Goal: Task Accomplishment & Management: Use online tool/utility

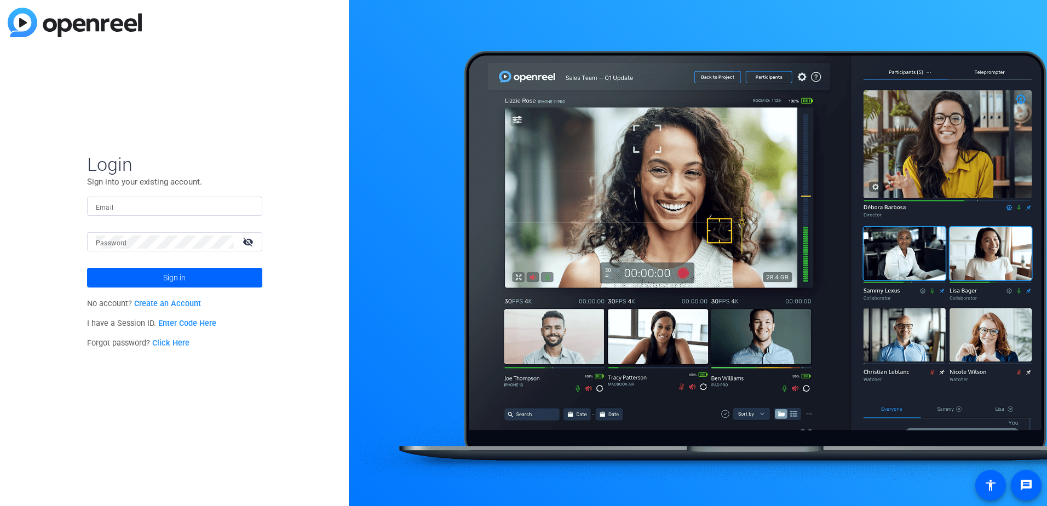
click at [254, 206] on div at bounding box center [254, 206] width 0 height 0
type input "[PERSON_NAME][EMAIL_ADDRESS][DOMAIN_NAME]"
click at [168, 278] on span "Sign in" at bounding box center [174, 277] width 22 height 27
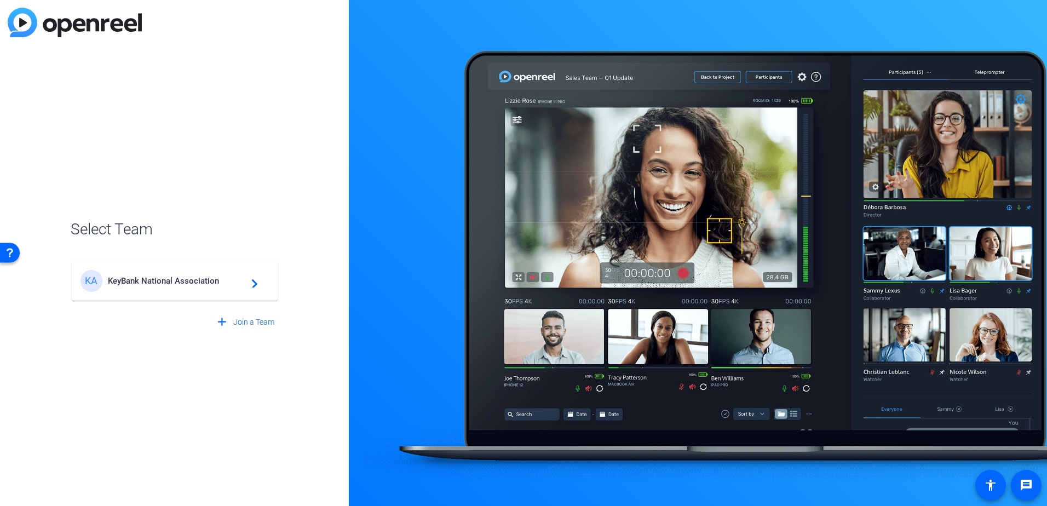
click at [168, 278] on span "KeyBank National Association" at bounding box center [176, 281] width 137 height 10
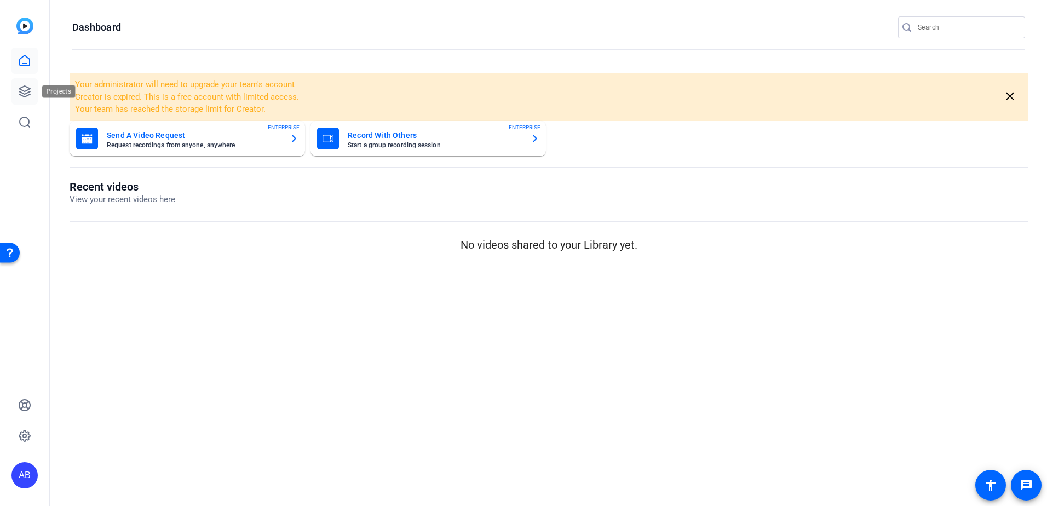
click at [20, 90] on icon at bounding box center [24, 91] width 13 height 13
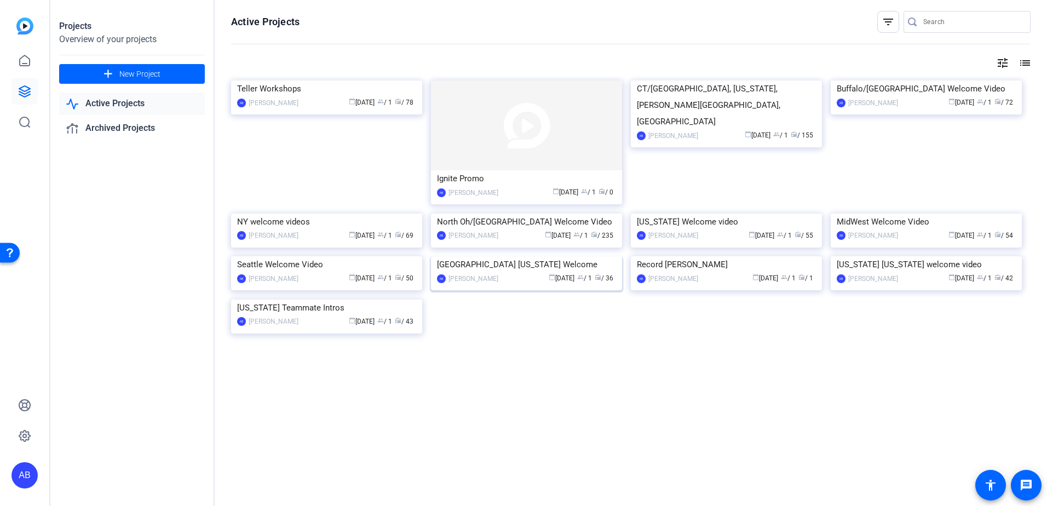
click at [529, 256] on img at bounding box center [526, 256] width 191 height 0
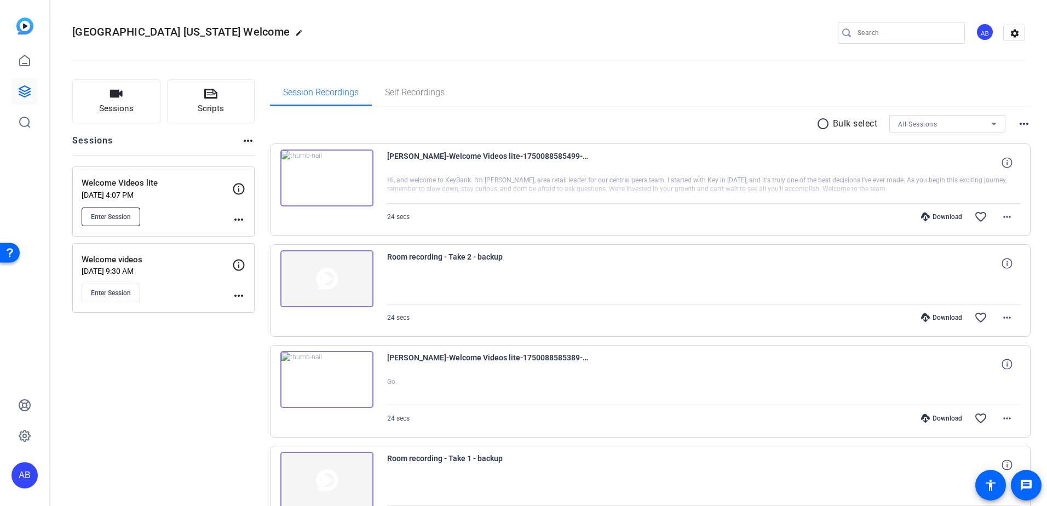
click at [116, 220] on span "Enter Session" at bounding box center [111, 217] width 40 height 9
click at [113, 223] on button "Enter Session" at bounding box center [111, 217] width 59 height 19
click at [153, 211] on div "Welcome Videos lite Nov 13, 2024 @ 4:07 PM Enter Session" at bounding box center [157, 201] width 151 height 49
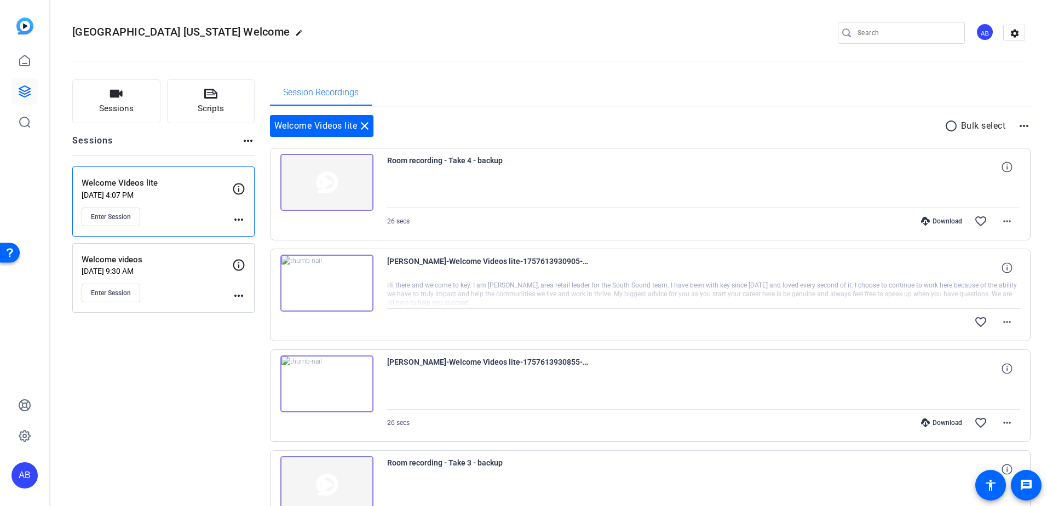
click at [176, 189] on div "Welcome Videos lite Nov 13, 2024 @ 4:07 PM Enter Session" at bounding box center [157, 201] width 151 height 49
click at [180, 260] on p "Welcome videos" at bounding box center [157, 260] width 151 height 13
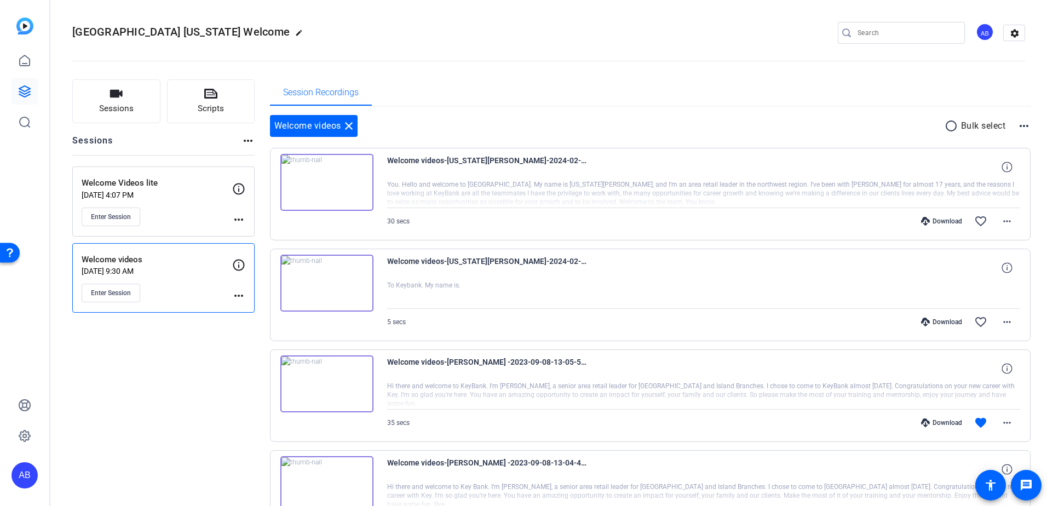
click at [193, 221] on div "Welcome Videos lite Nov 13, 2024 @ 4:07 PM Enter Session" at bounding box center [157, 201] width 151 height 49
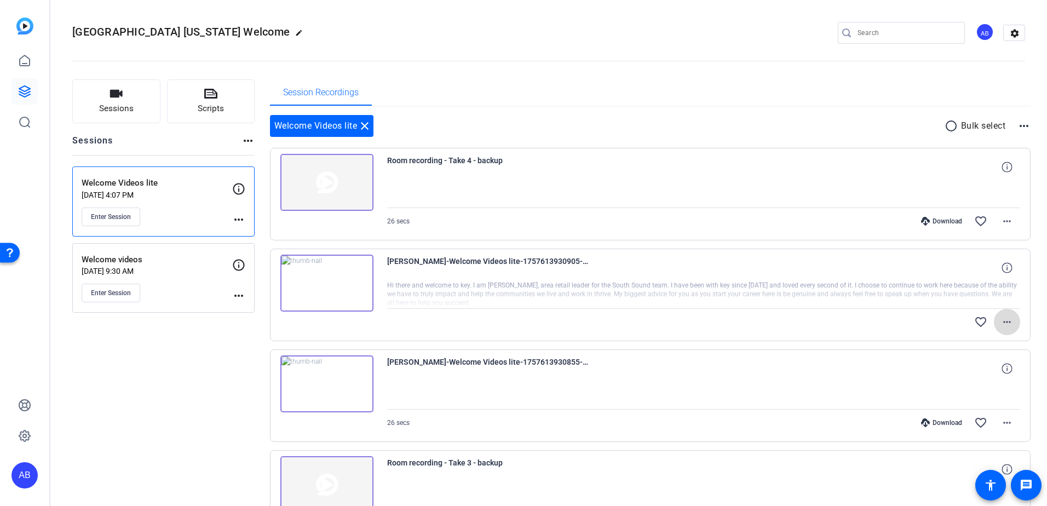
click at [1001, 321] on mat-icon "more_horiz" at bounding box center [1007, 321] width 13 height 13
click at [860, 329] on div at bounding box center [523, 253] width 1047 height 506
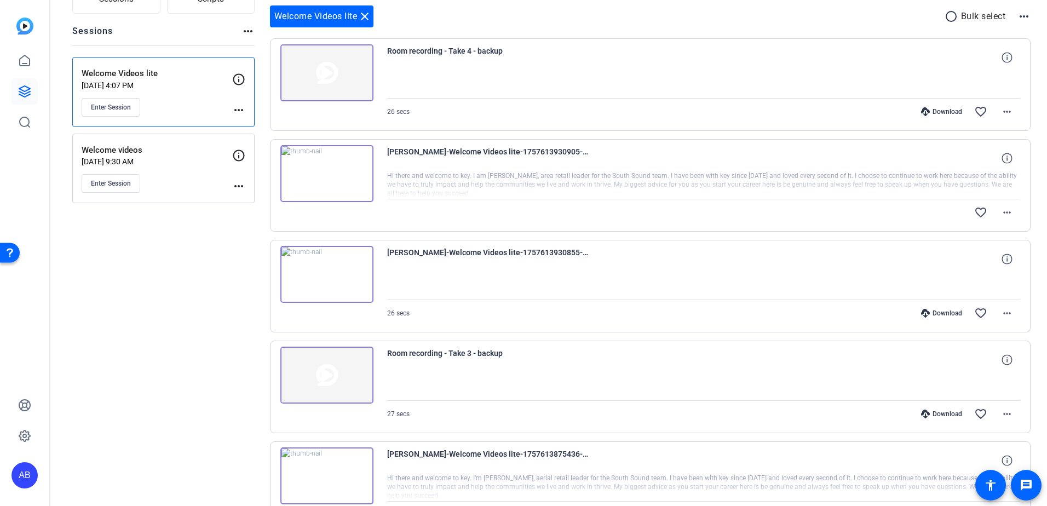
click at [366, 19] on mat-icon "close" at bounding box center [364, 16] width 13 height 13
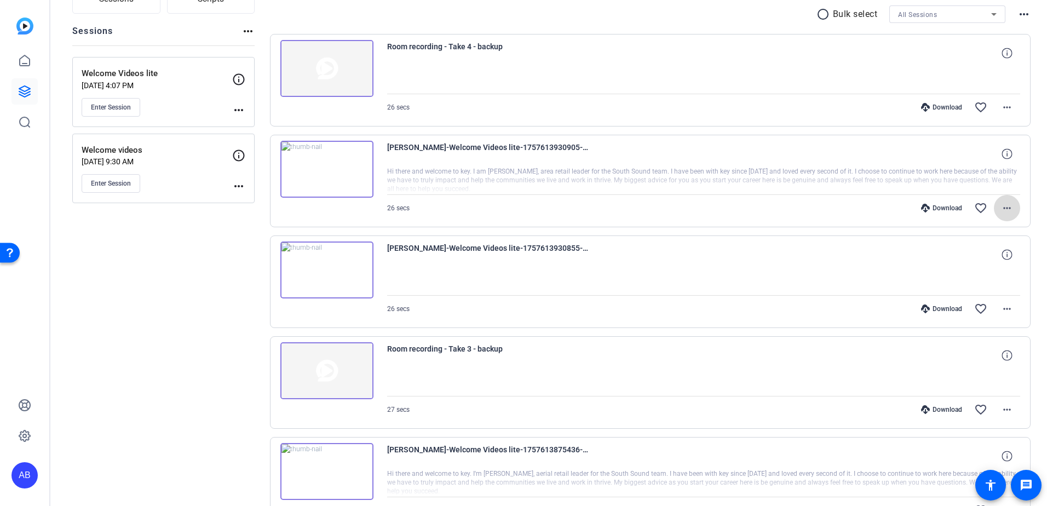
click at [1001, 206] on mat-icon "more_horiz" at bounding box center [1007, 208] width 13 height 13
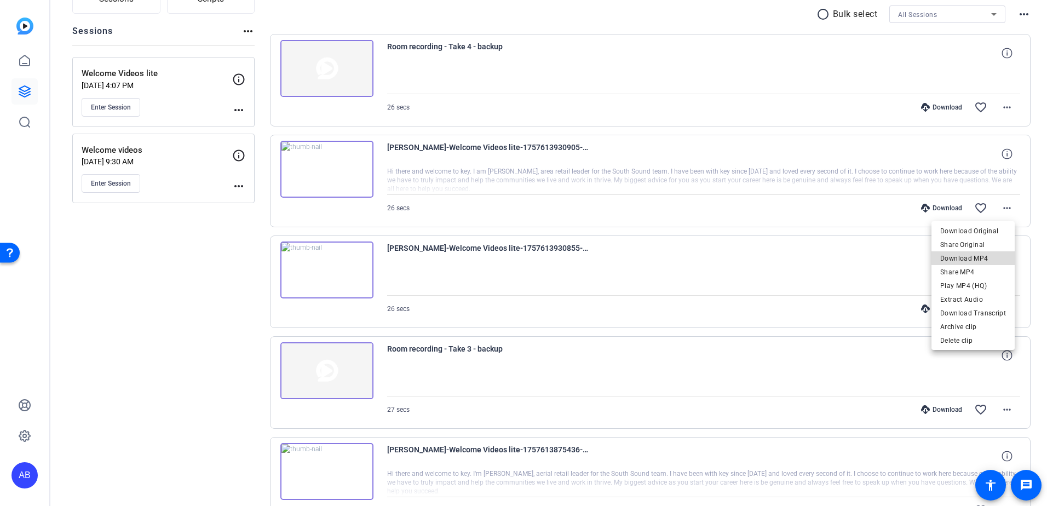
click at [970, 254] on span "Download MP4" at bounding box center [973, 258] width 66 height 13
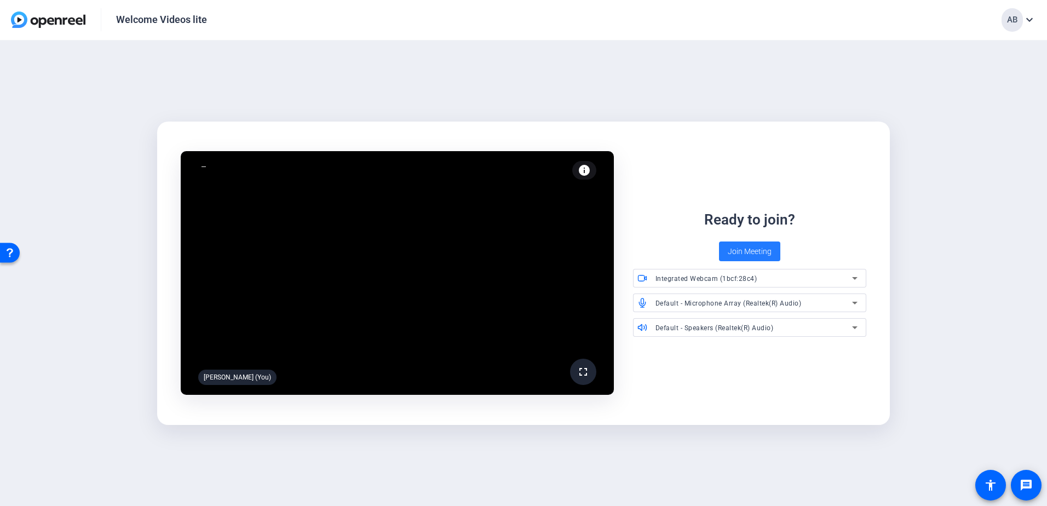
click at [749, 249] on span "Join Meeting" at bounding box center [750, 252] width 44 height 12
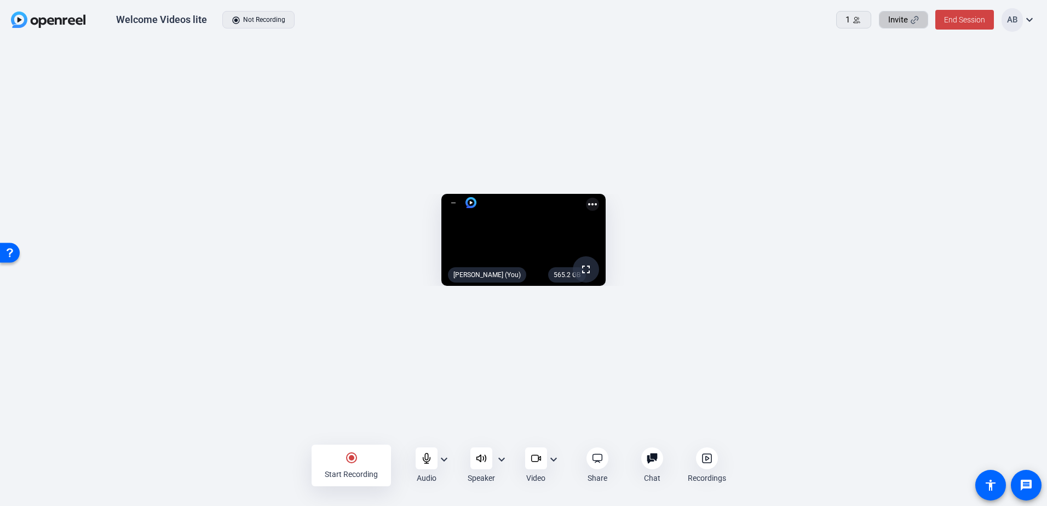
click at [909, 18] on div "Invite" at bounding box center [903, 20] width 31 height 13
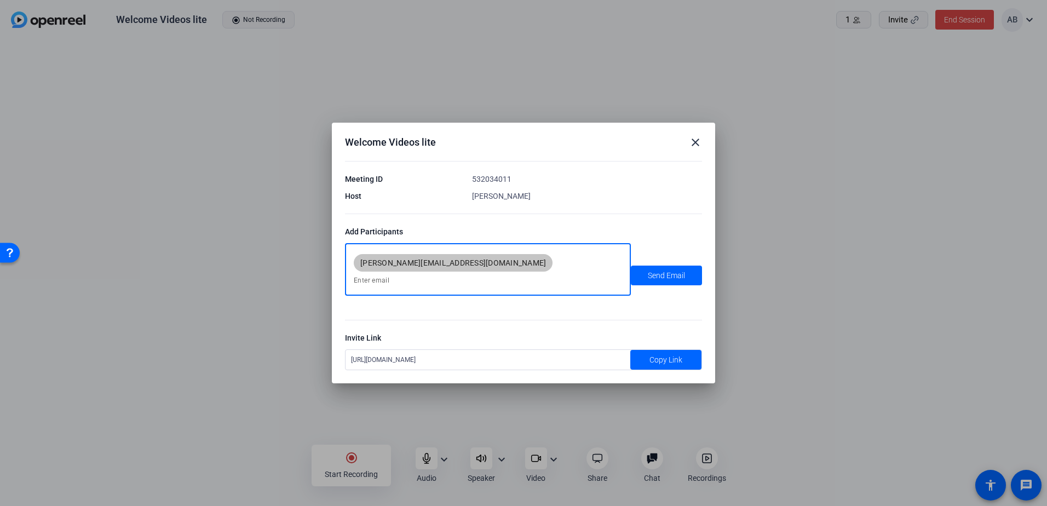
click at [694, 149] on mat-icon "close" at bounding box center [695, 142] width 13 height 13
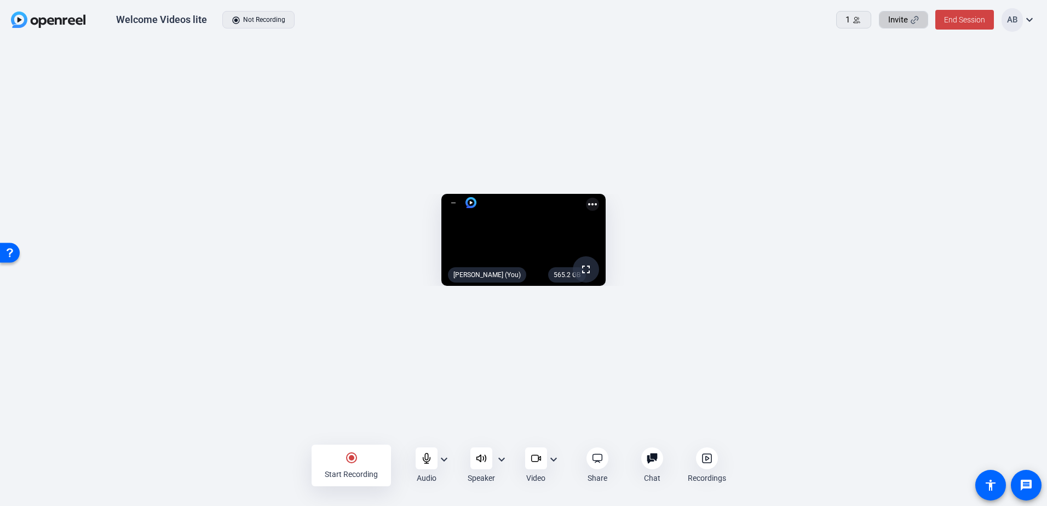
click at [555, 462] on mat-icon "expand_more" at bounding box center [553, 459] width 13 height 13
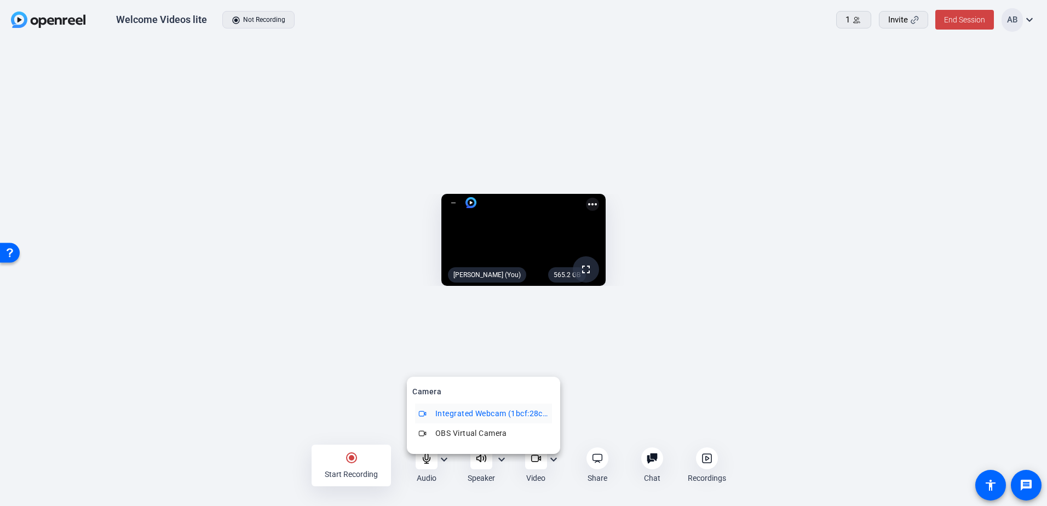
click at [820, 463] on div at bounding box center [523, 253] width 1047 height 506
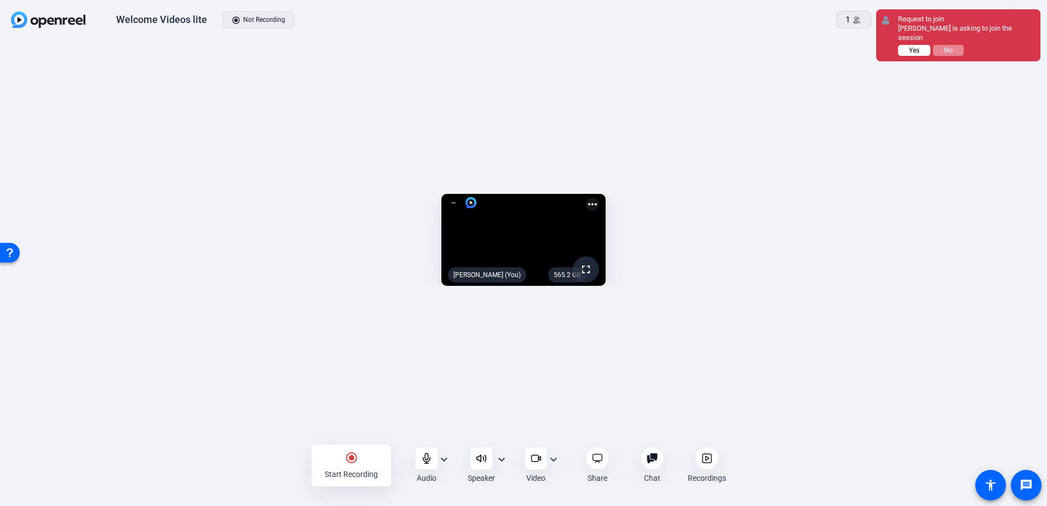
click at [918, 48] on button "Yes" at bounding box center [914, 50] width 32 height 11
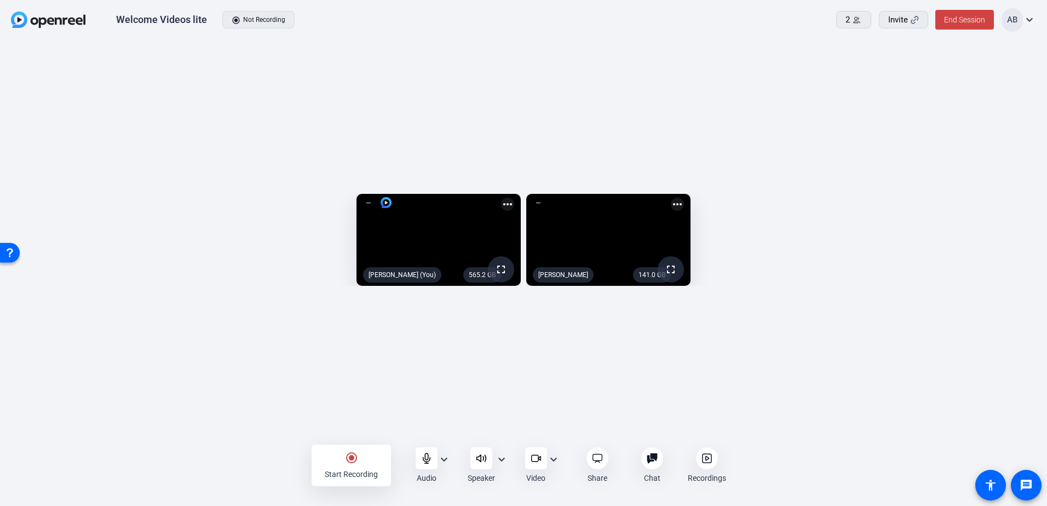
click at [361, 474] on div "Start Recording" at bounding box center [351, 474] width 53 height 11
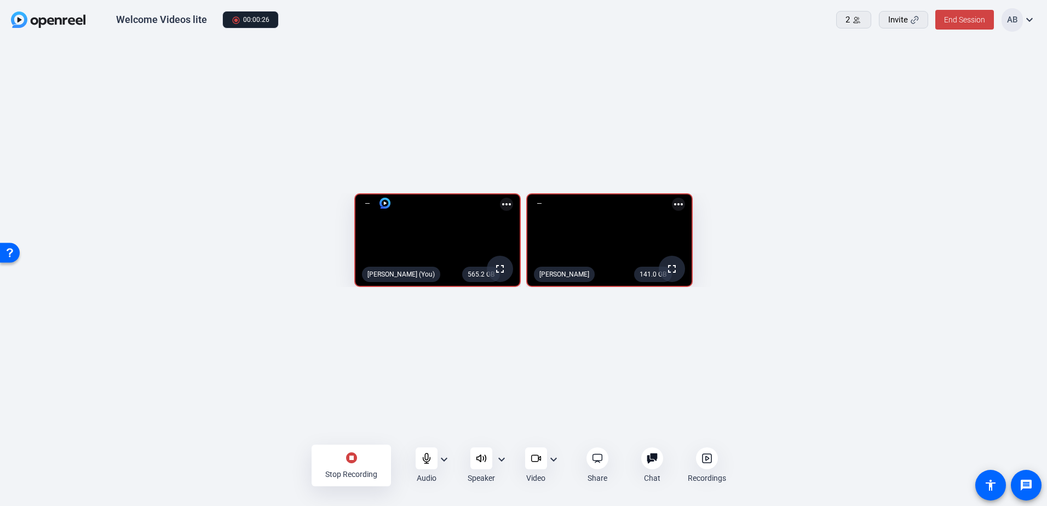
click at [370, 461] on div "stop_circle Stop Recording" at bounding box center [351, 466] width 79 height 42
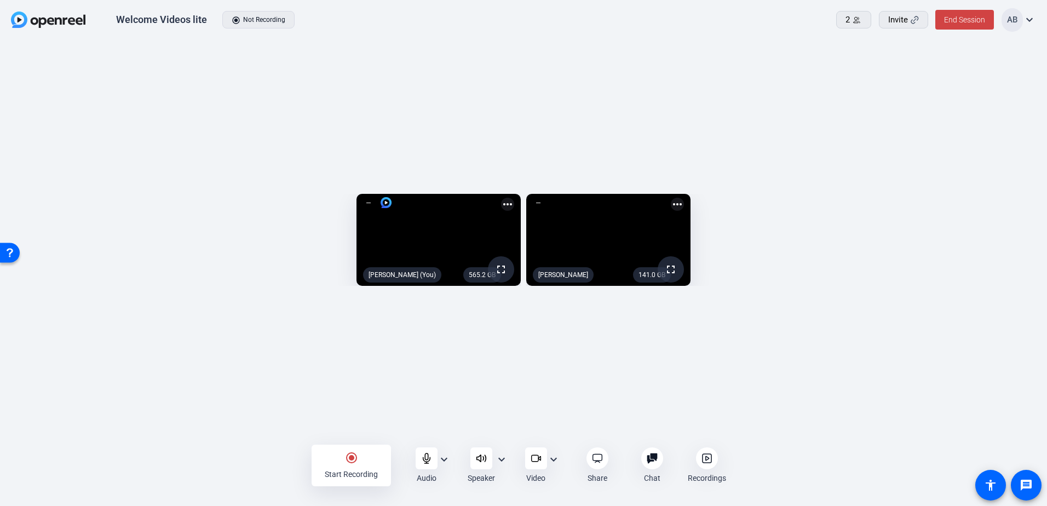
click at [357, 462] on mat-icon "radio_button_checked" at bounding box center [351, 457] width 13 height 13
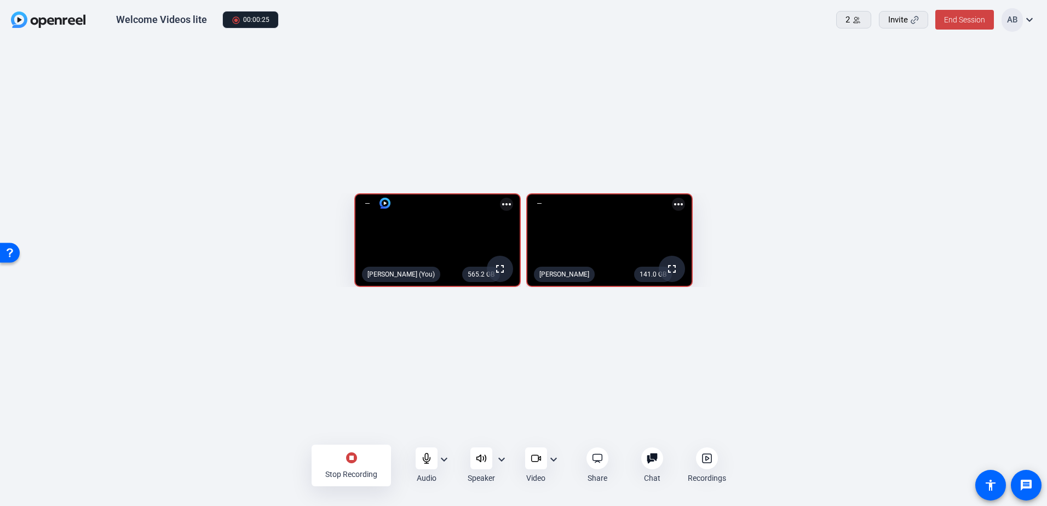
click at [338, 475] on div "Stop Recording" at bounding box center [351, 474] width 52 height 11
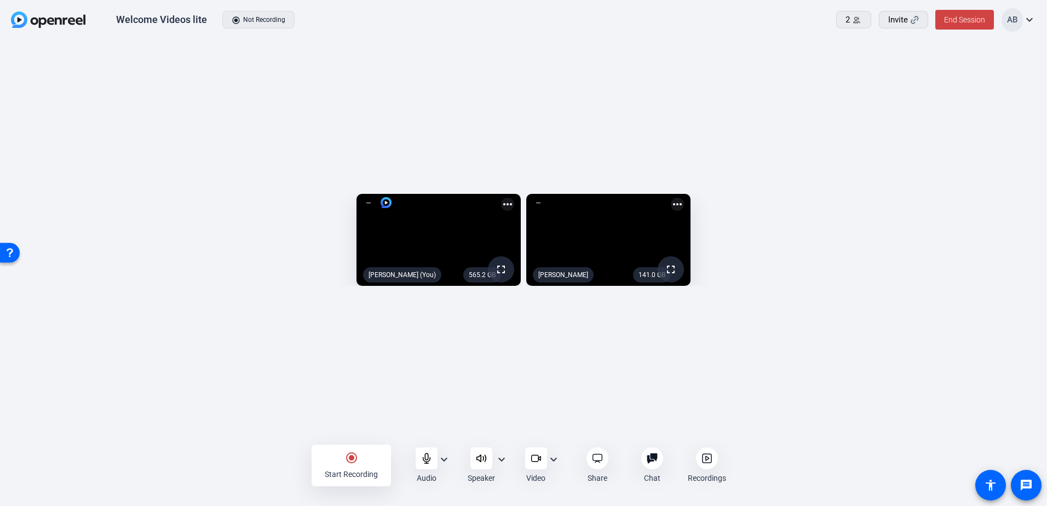
click at [705, 459] on icon at bounding box center [707, 458] width 11 height 11
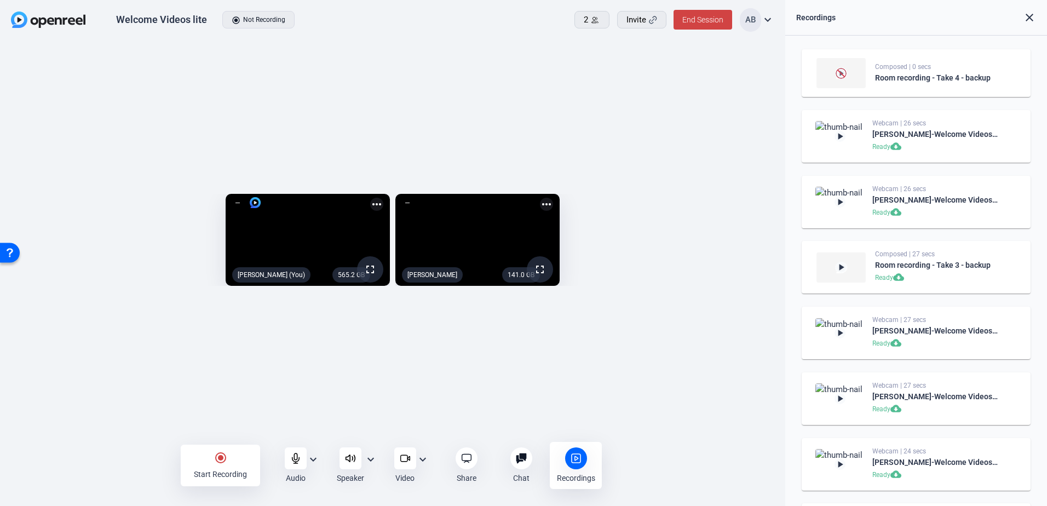
click at [834, 135] on img at bounding box center [840, 136] width 49 height 30
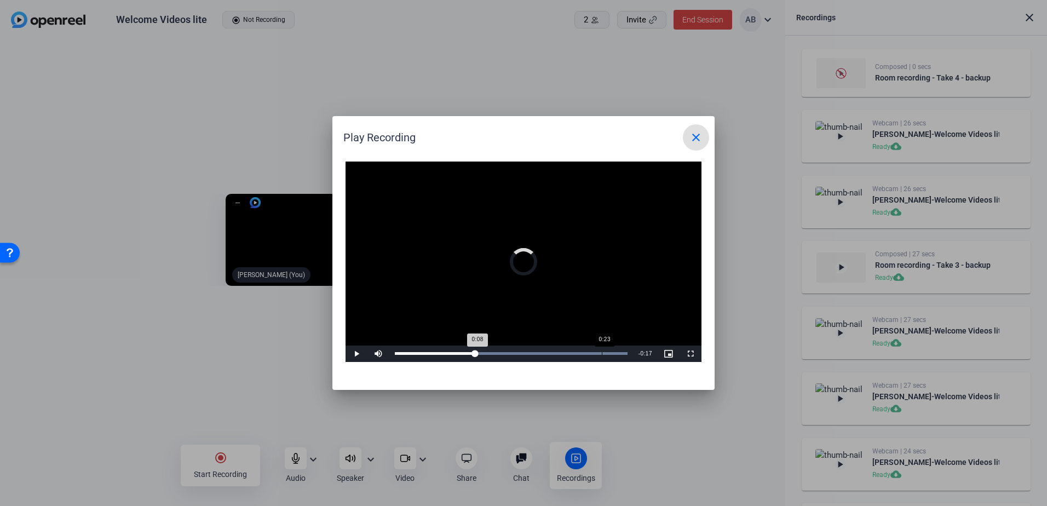
click at [602, 358] on div "Loaded : 100.00% 0:23 0:08" at bounding box center [511, 354] width 244 height 16
click at [588, 351] on div "Loaded : 100.00% 0:21 0:21" at bounding box center [511, 354] width 244 height 16
click at [688, 135] on span at bounding box center [696, 137] width 26 height 26
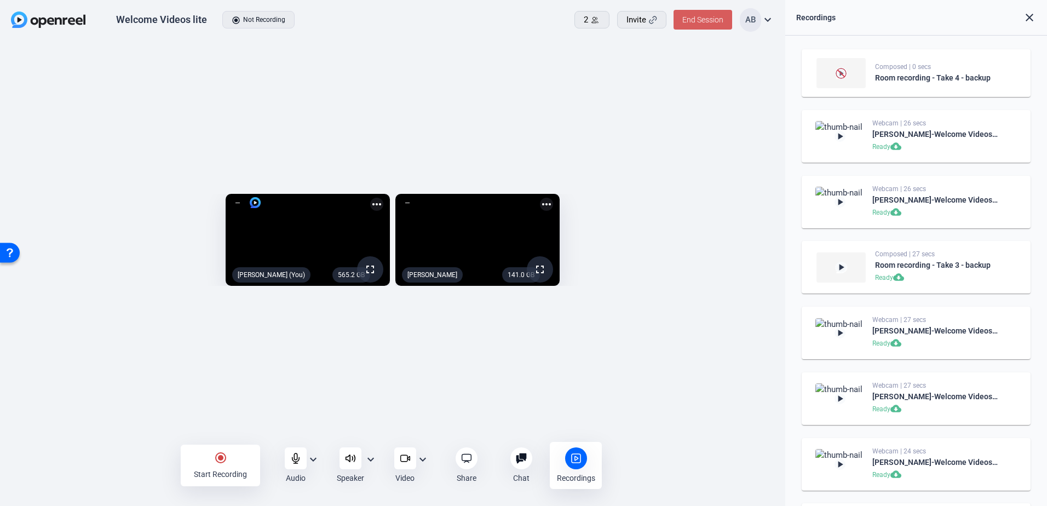
click at [703, 19] on span "End Session" at bounding box center [702, 19] width 41 height 9
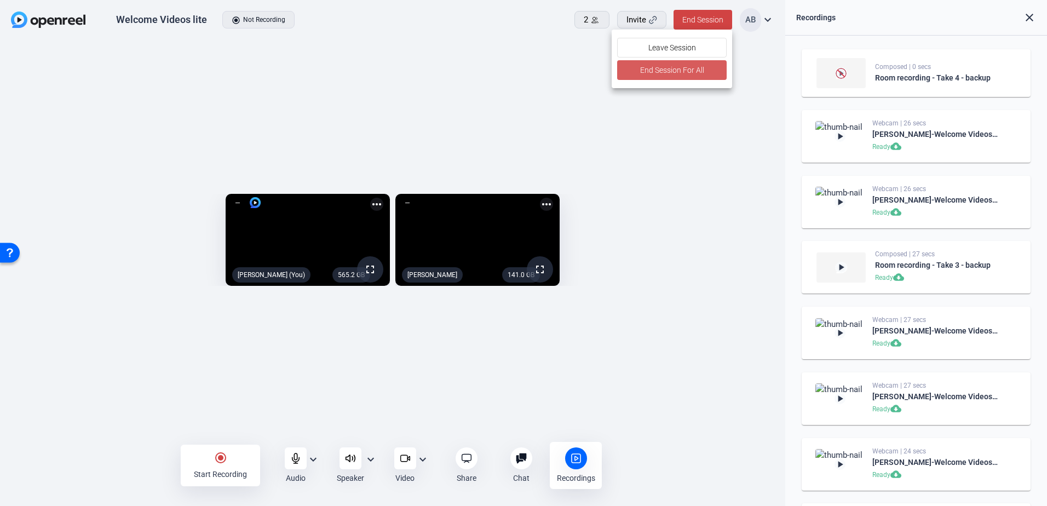
click at [689, 67] on span "End Session For All" at bounding box center [672, 70] width 64 height 13
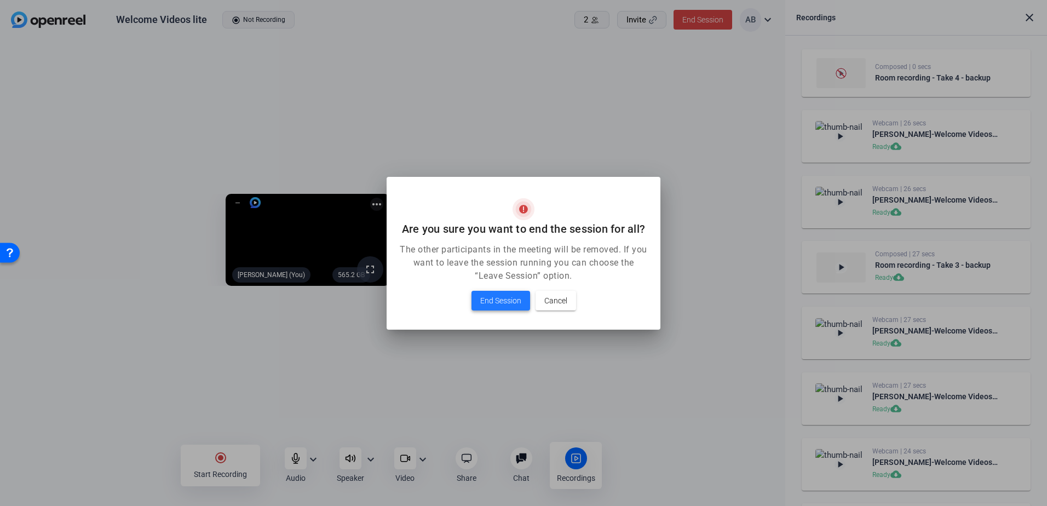
click at [495, 298] on span "End Session" at bounding box center [500, 300] width 41 height 13
